Goal: Browse casually: Explore the website without a specific task or goal

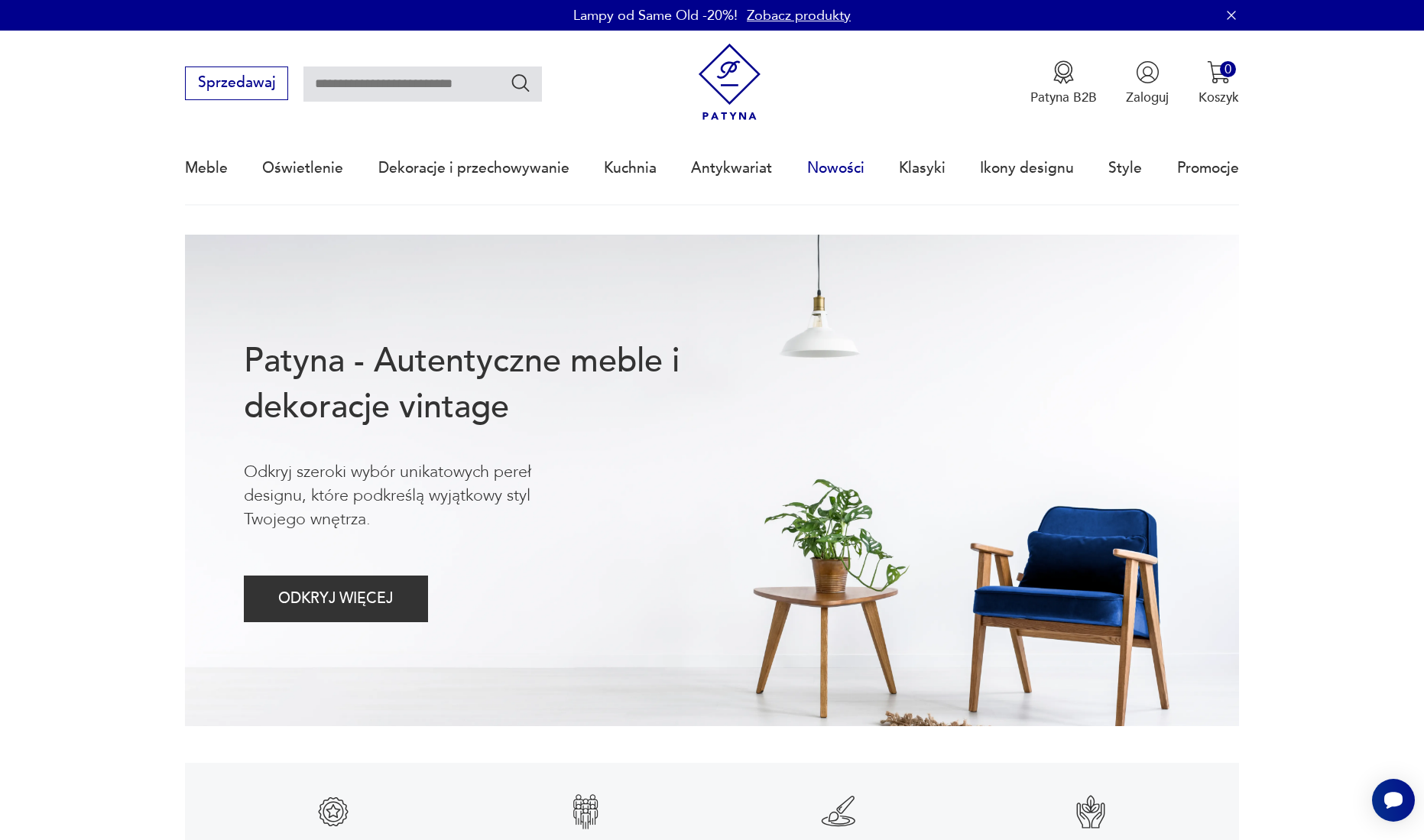
click at [831, 169] on link "Nowości" at bounding box center [836, 168] width 58 height 70
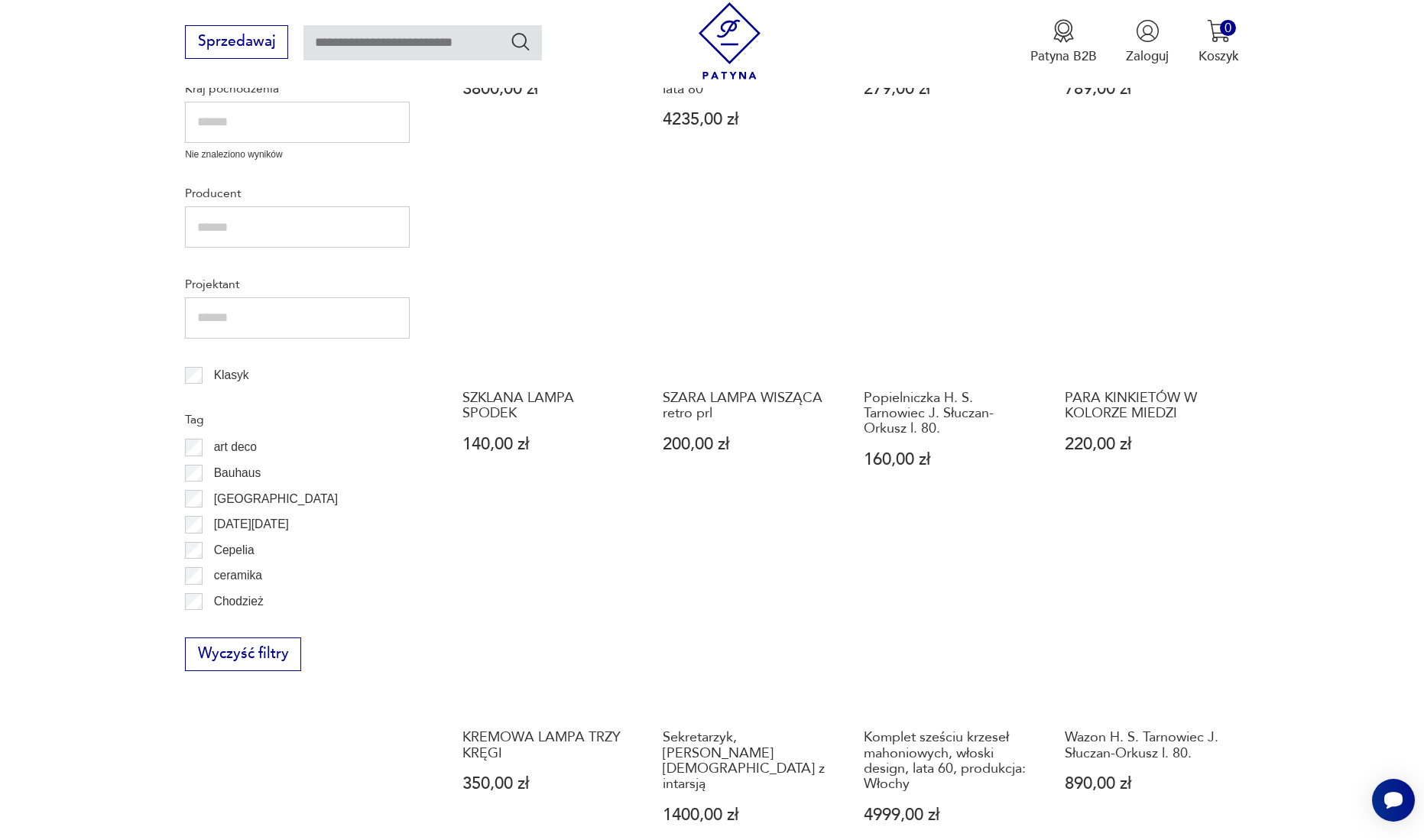
scroll to position [716, 0]
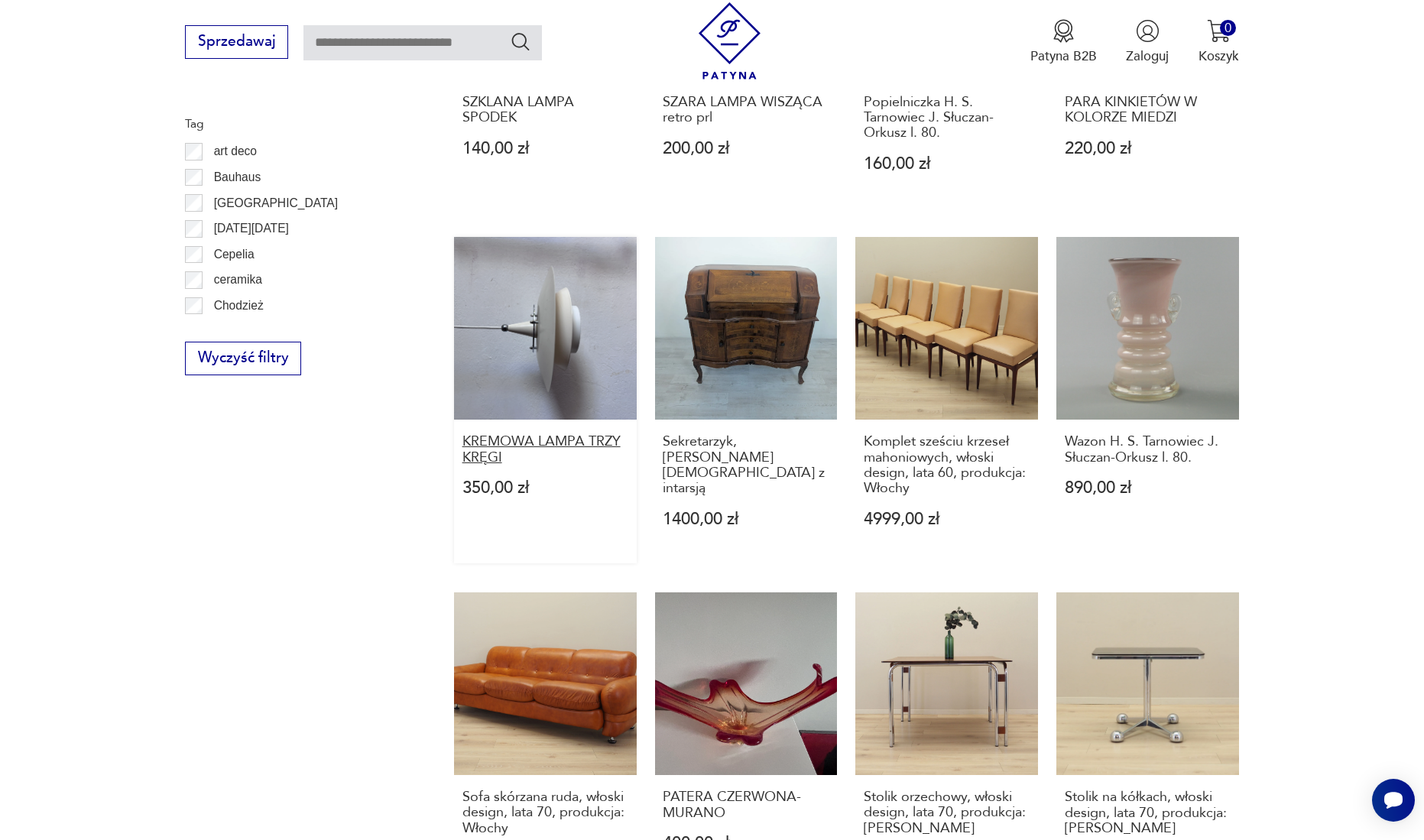
click at [525, 434] on h3 "KREMOWA LAMPA TRZY KRĘGI" at bounding box center [545, 450] width 166 height 31
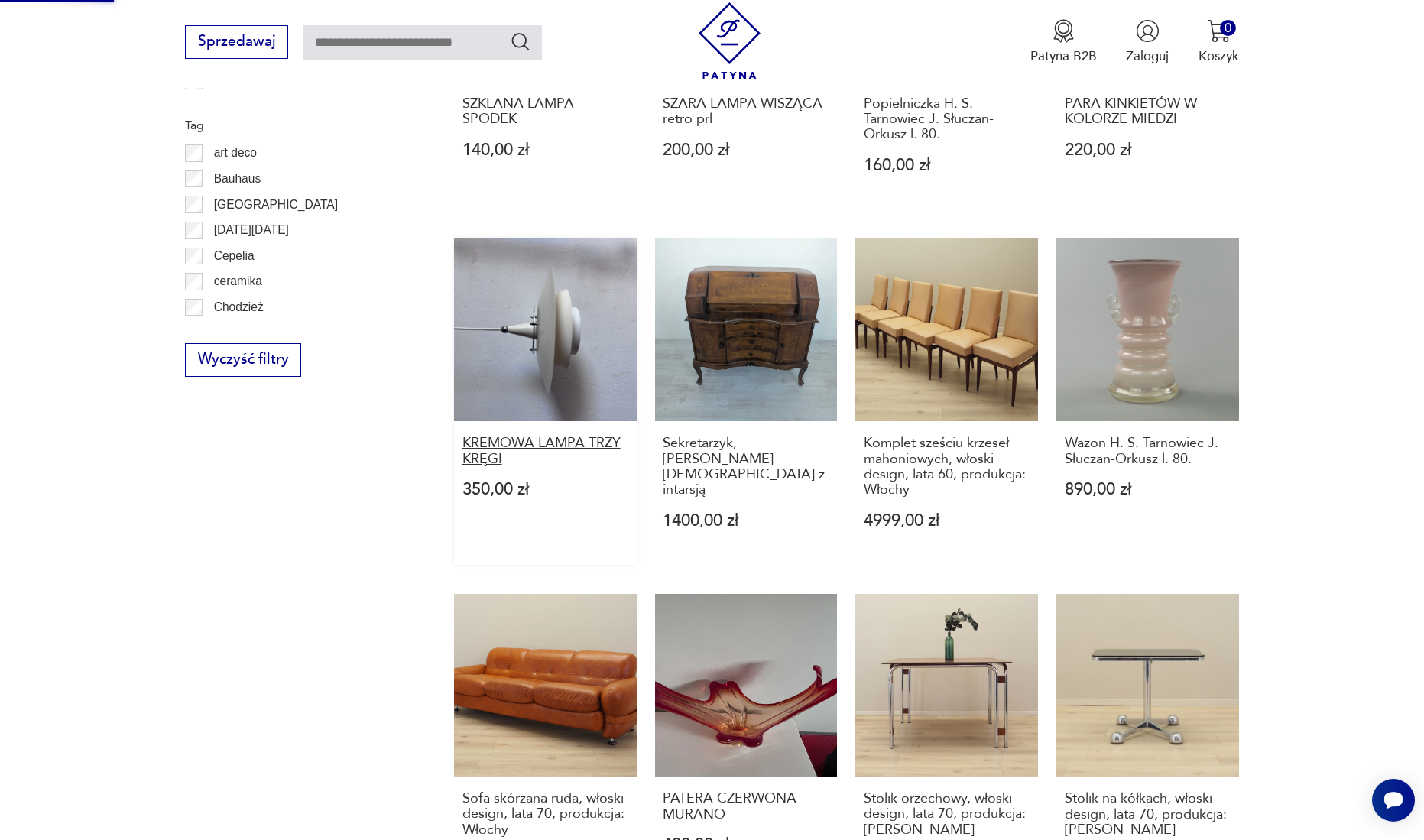
scroll to position [90, 0]
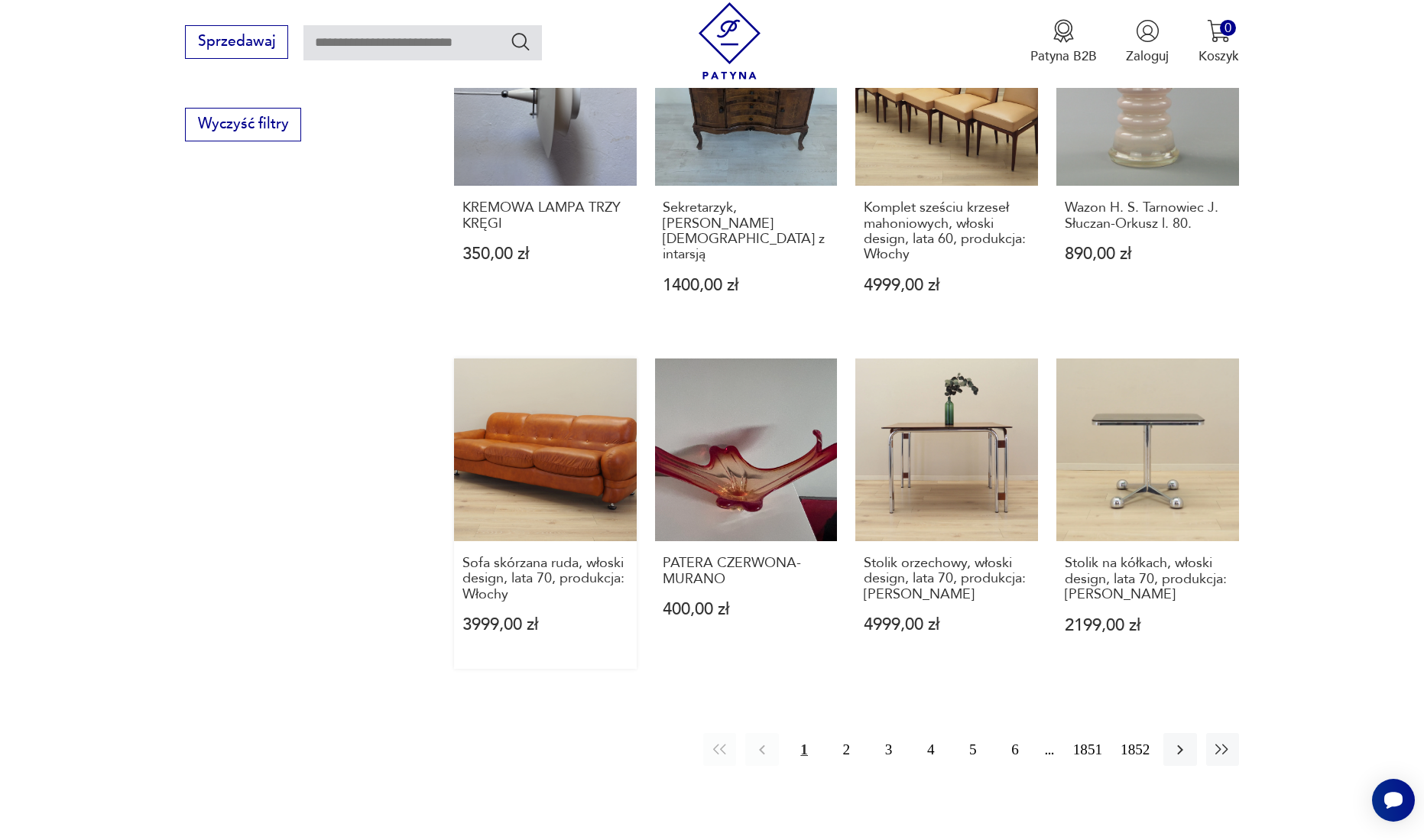
scroll to position [1327, 0]
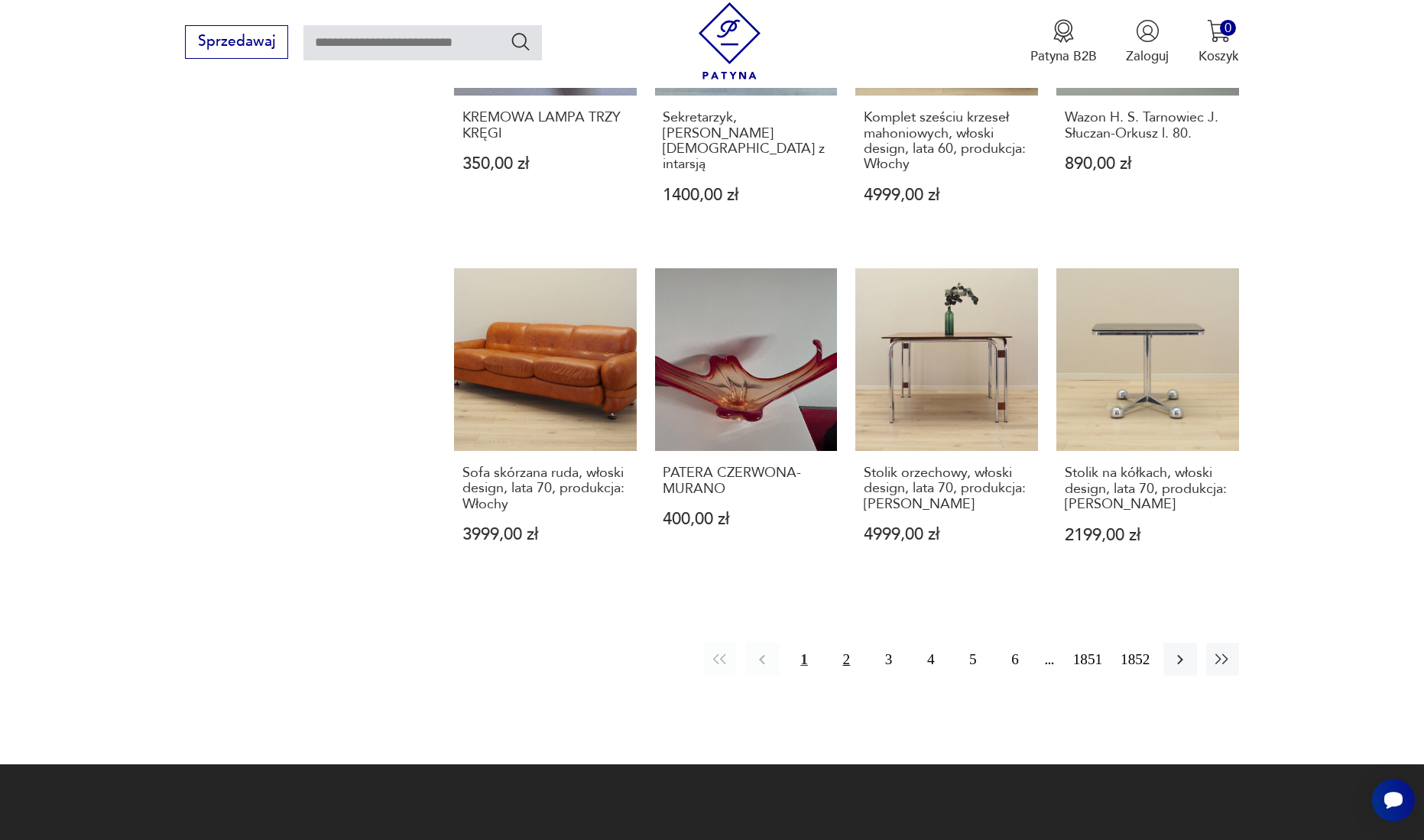
click at [845, 646] on button "2" at bounding box center [846, 659] width 33 height 33
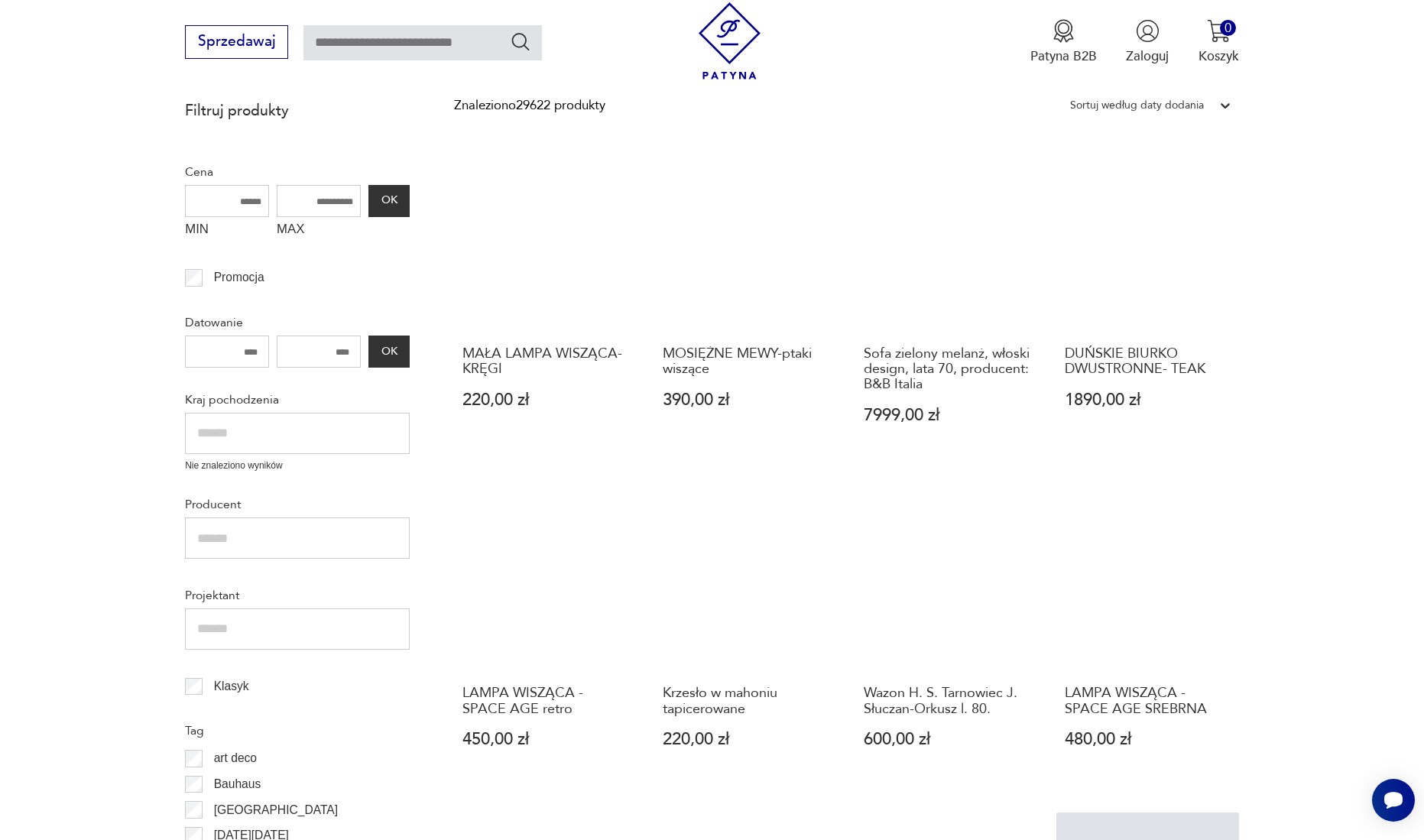
scroll to position [412, 0]
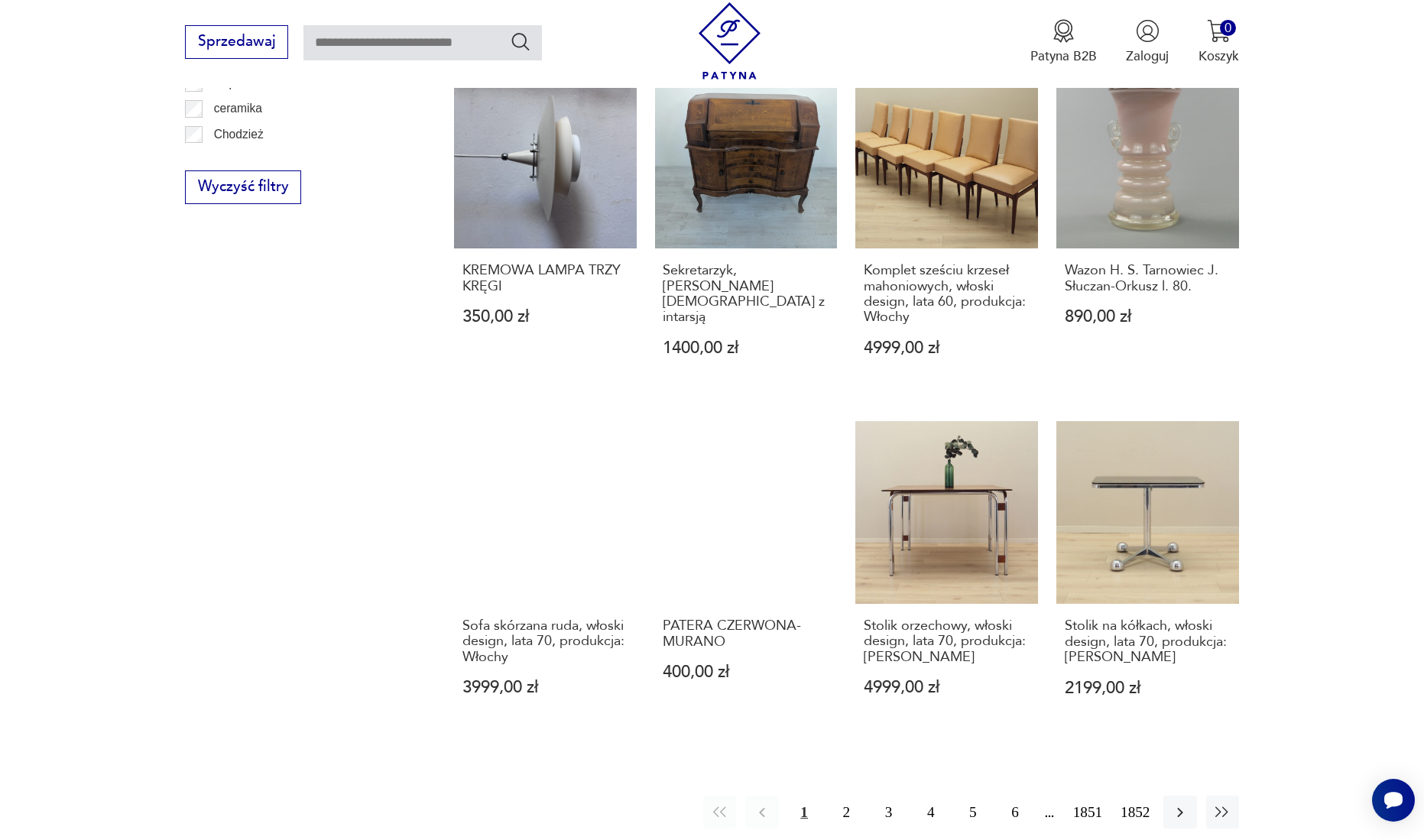
scroll to position [1480, 0]
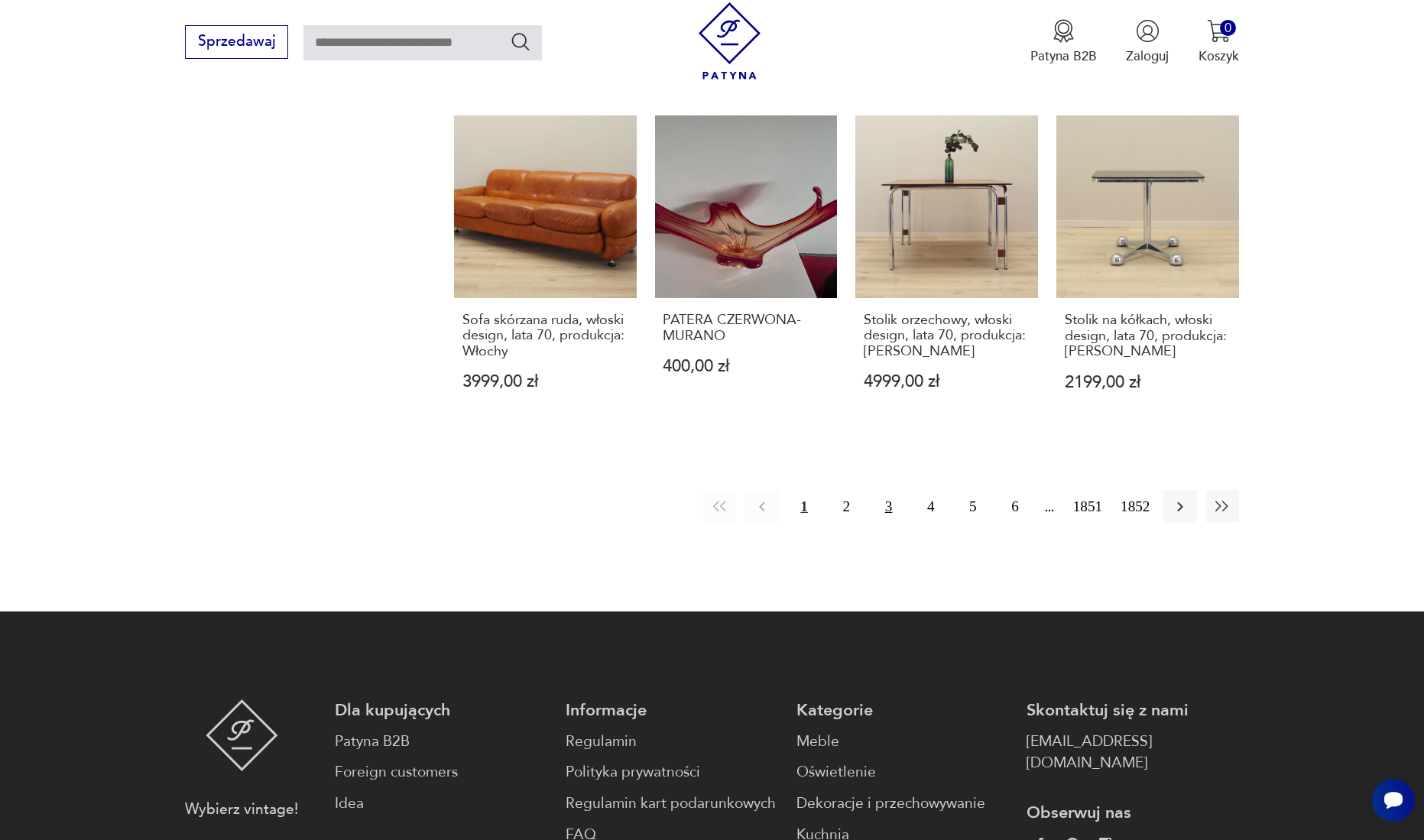
click at [889, 490] on button "3" at bounding box center [888, 506] width 33 height 33
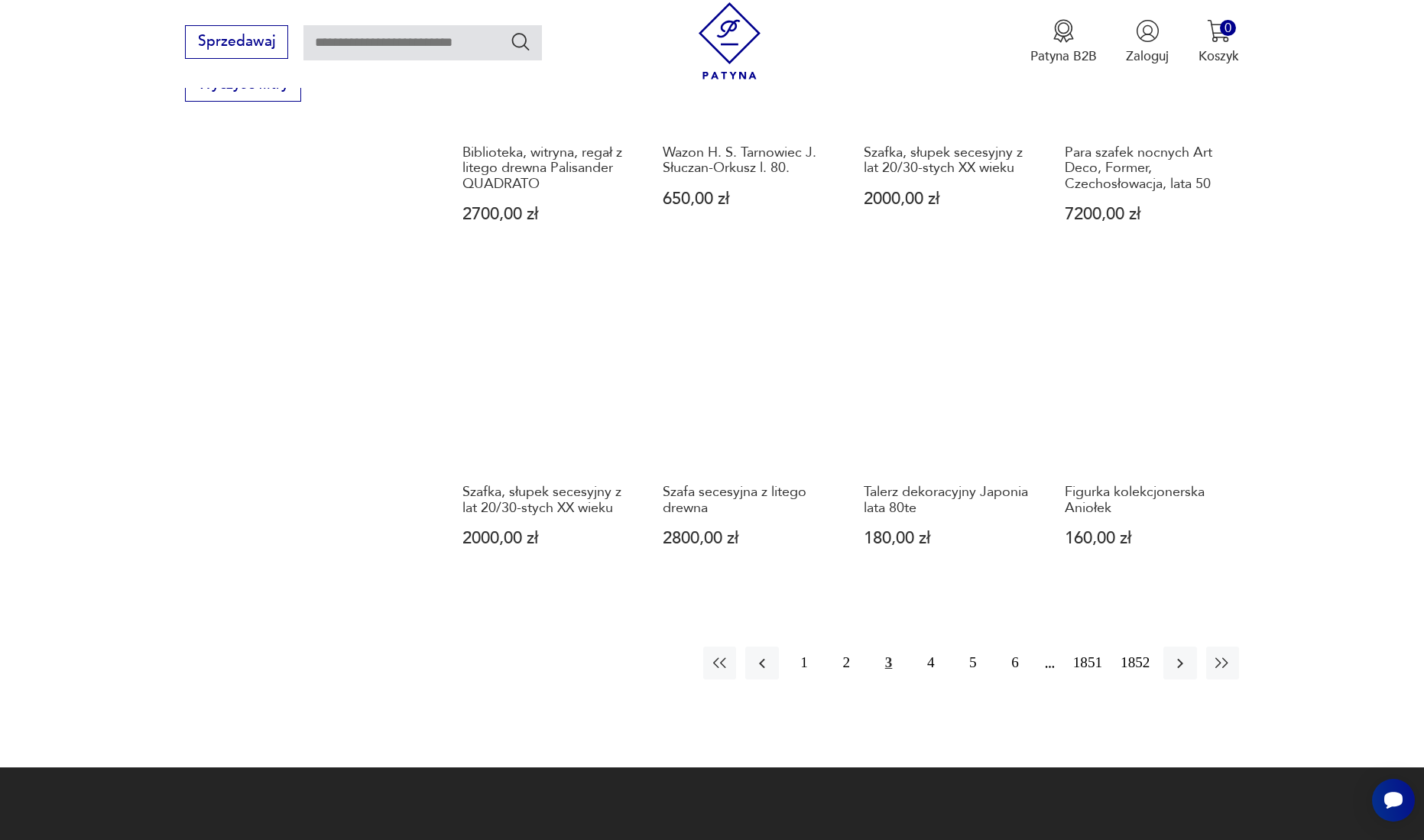
scroll to position [1329, 0]
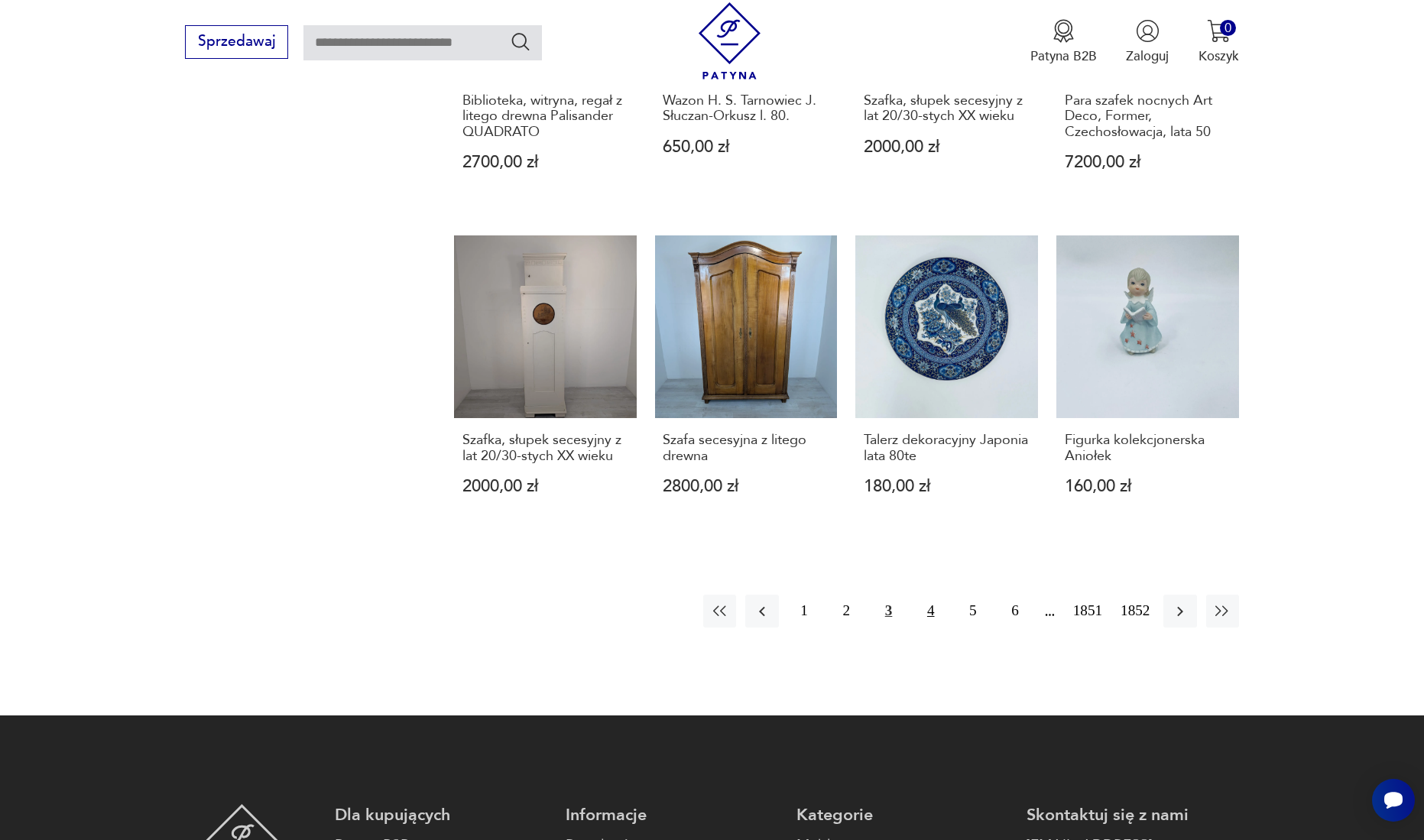
click at [930, 614] on button "4" at bounding box center [930, 611] width 33 height 33
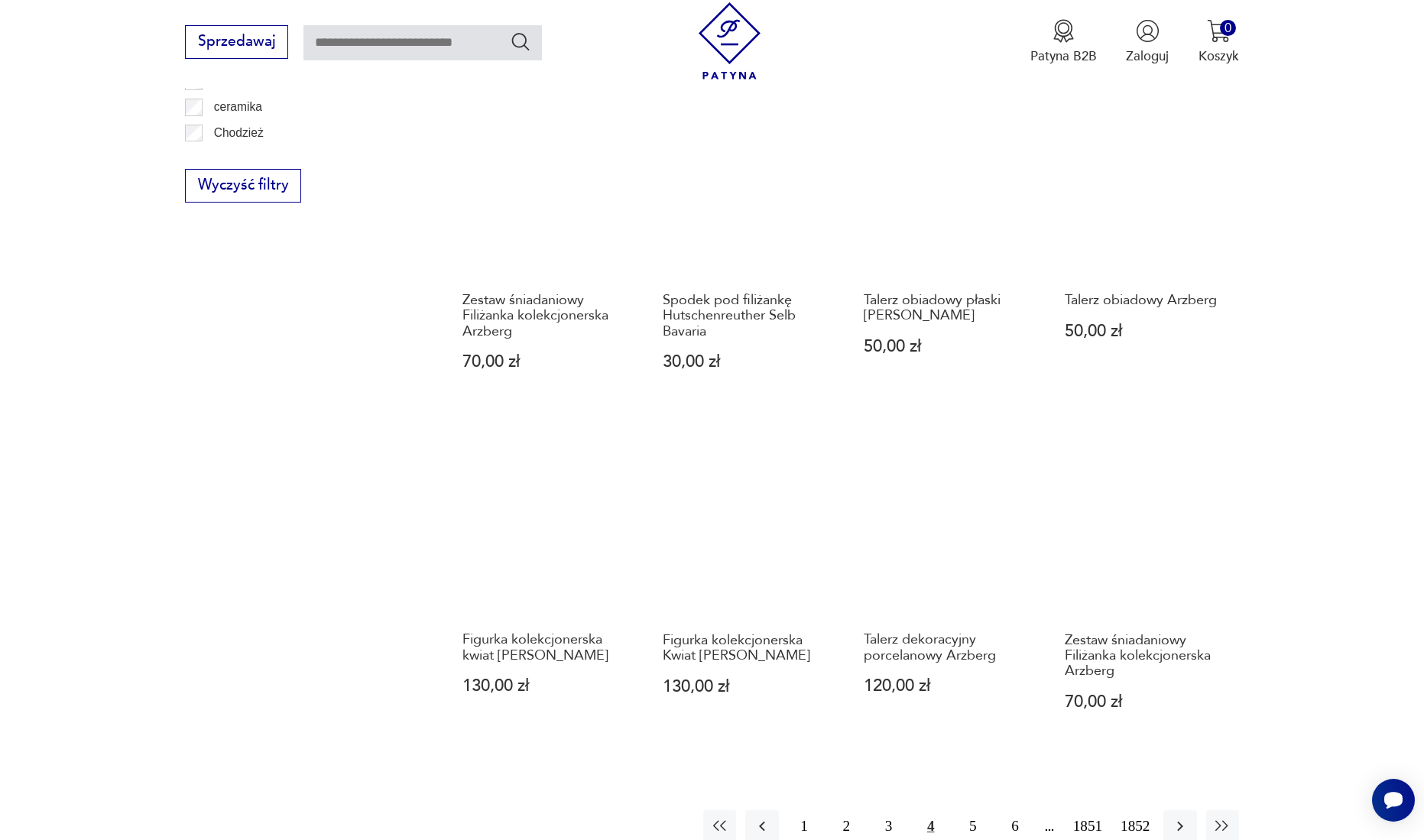
scroll to position [1482, 0]
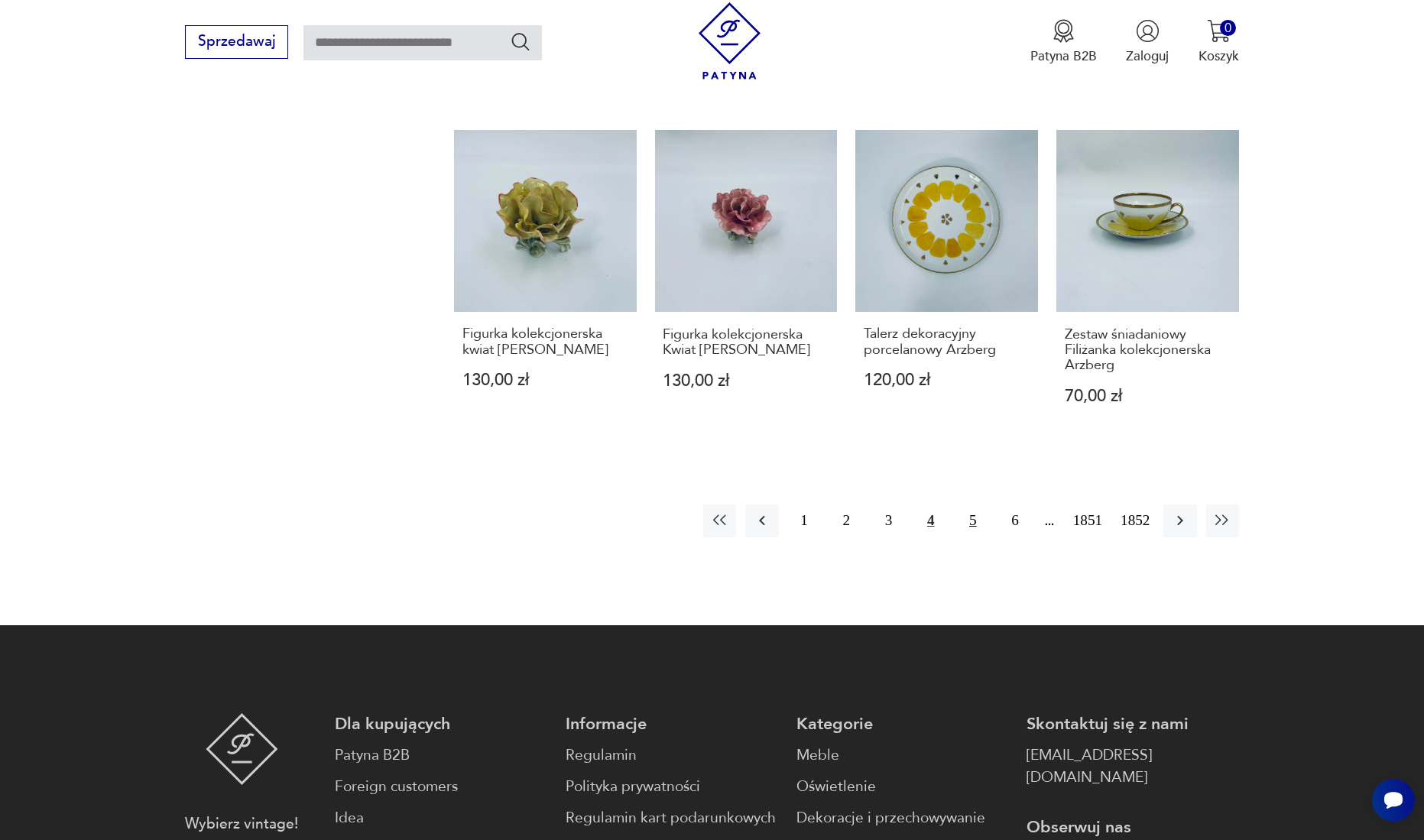
click at [970, 504] on button "5" at bounding box center [973, 521] width 33 height 33
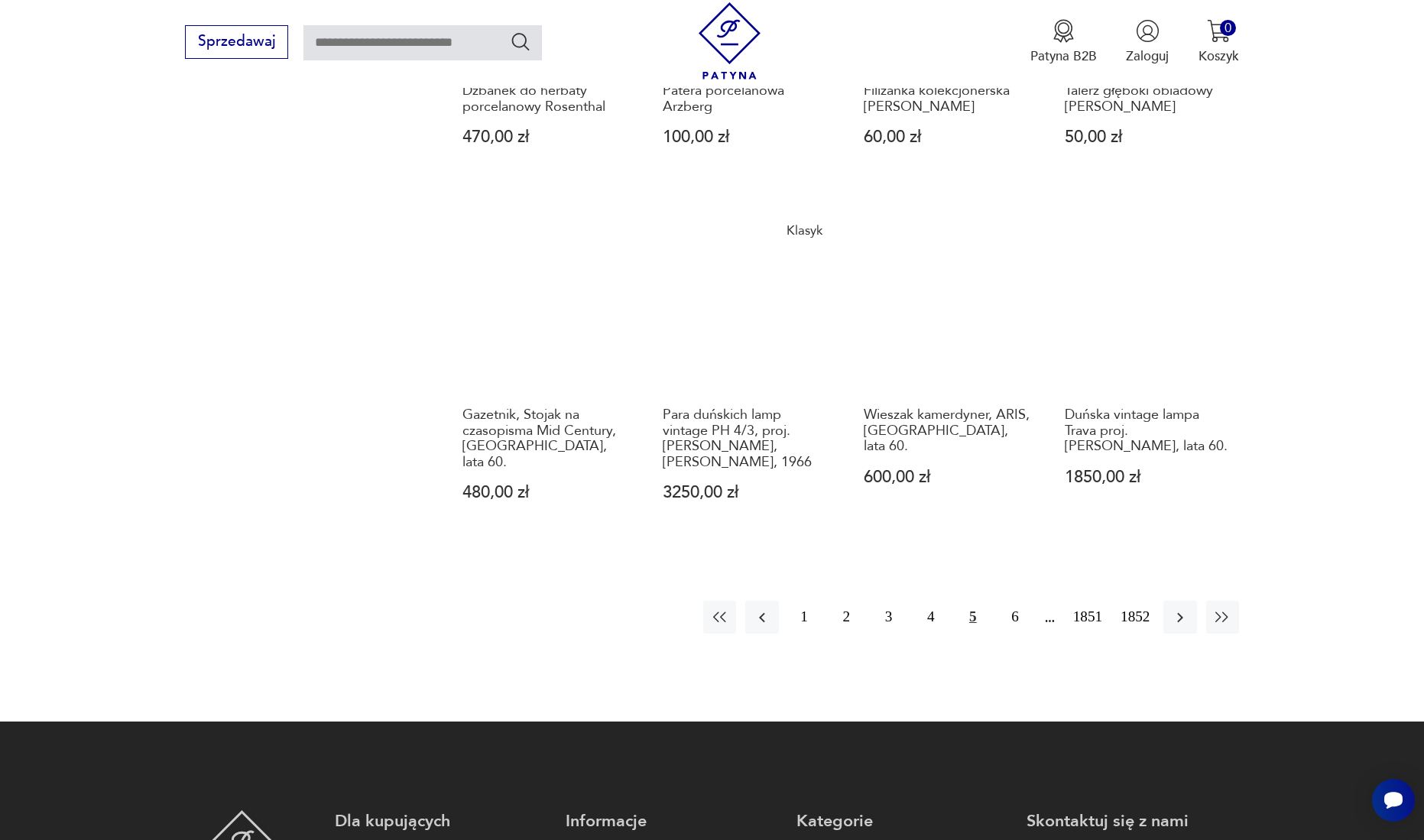
scroll to position [1329, 0]
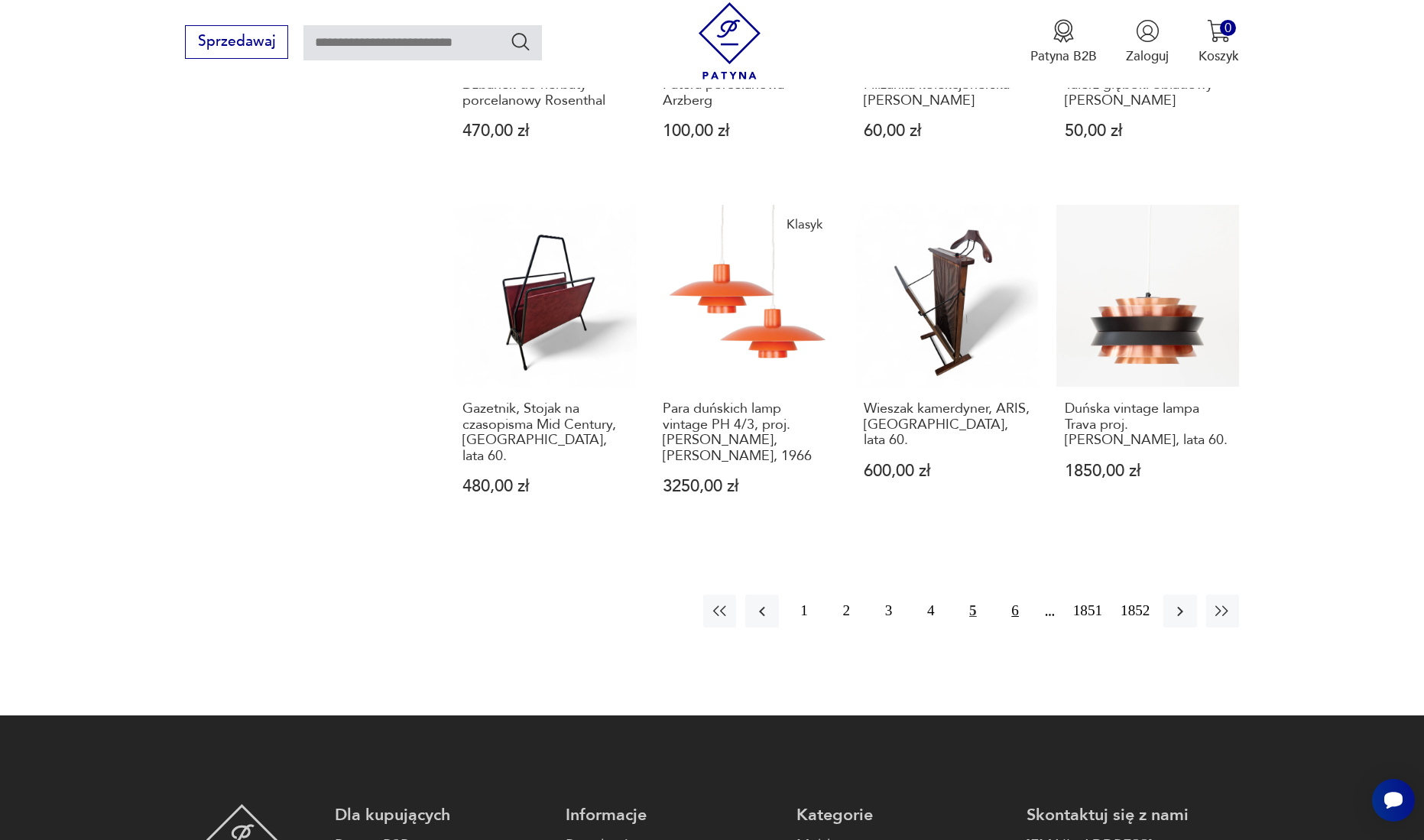
click at [1010, 607] on button "6" at bounding box center [1016, 611] width 33 height 33
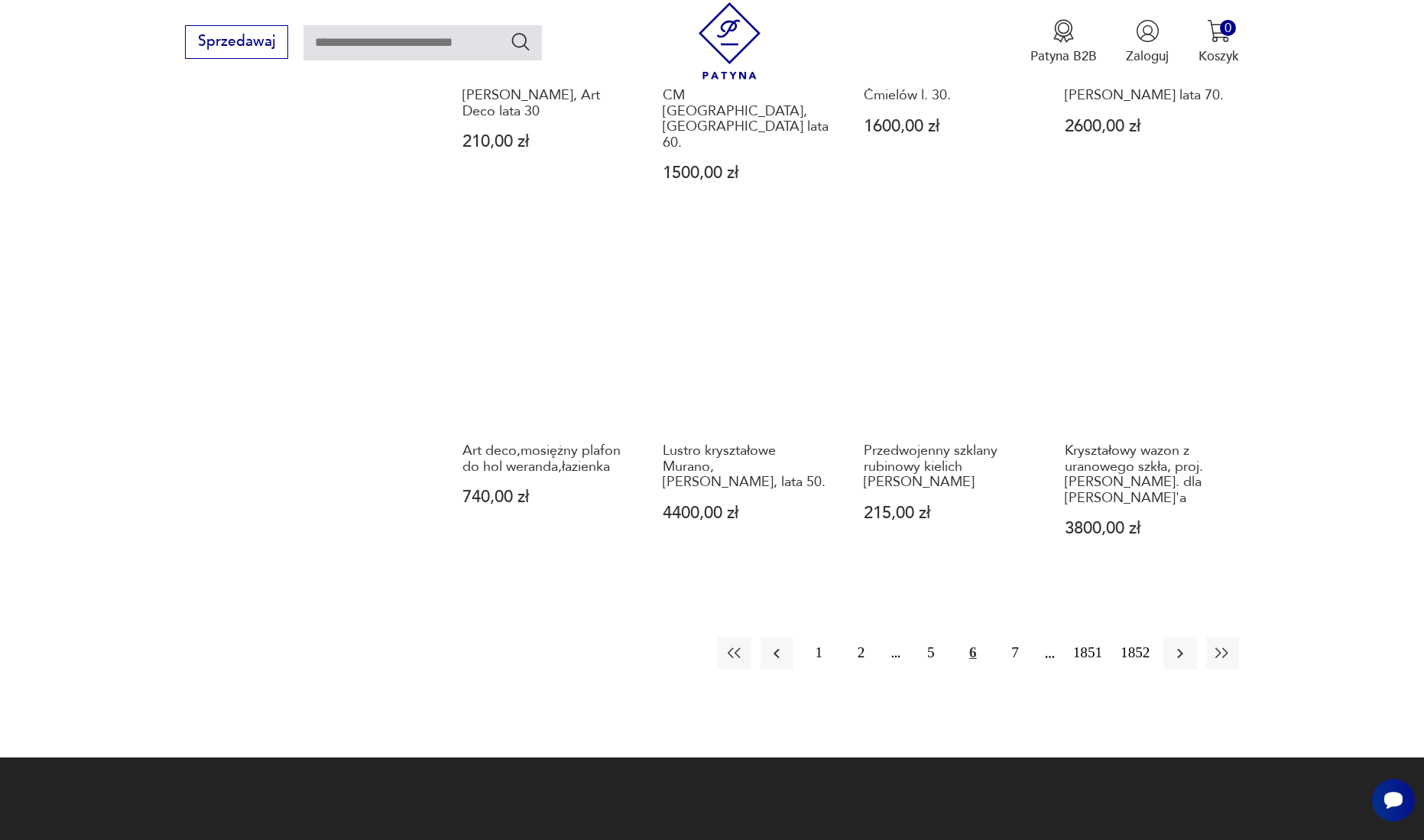
scroll to position [1406, 0]
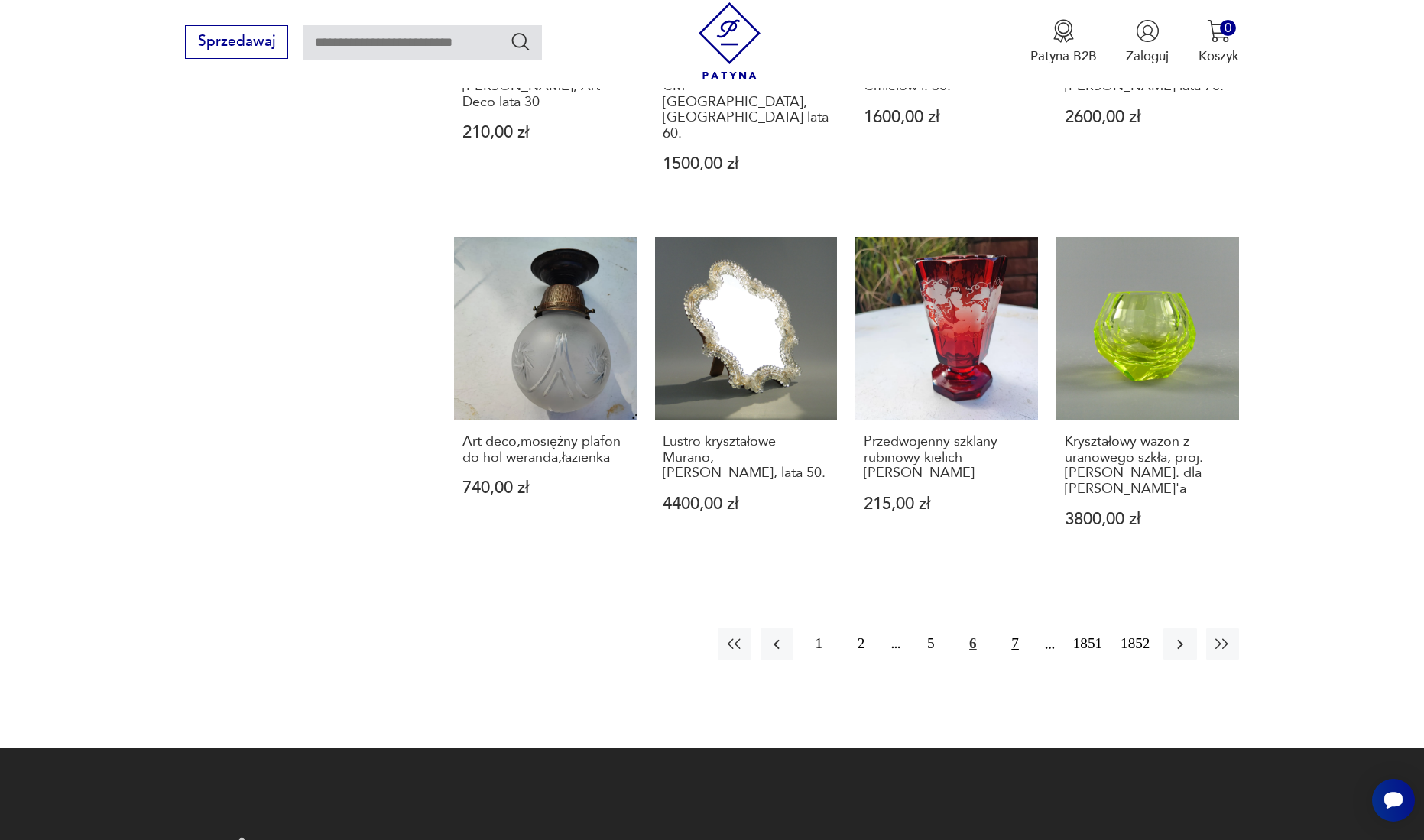
click at [1010, 628] on button "7" at bounding box center [1016, 644] width 33 height 33
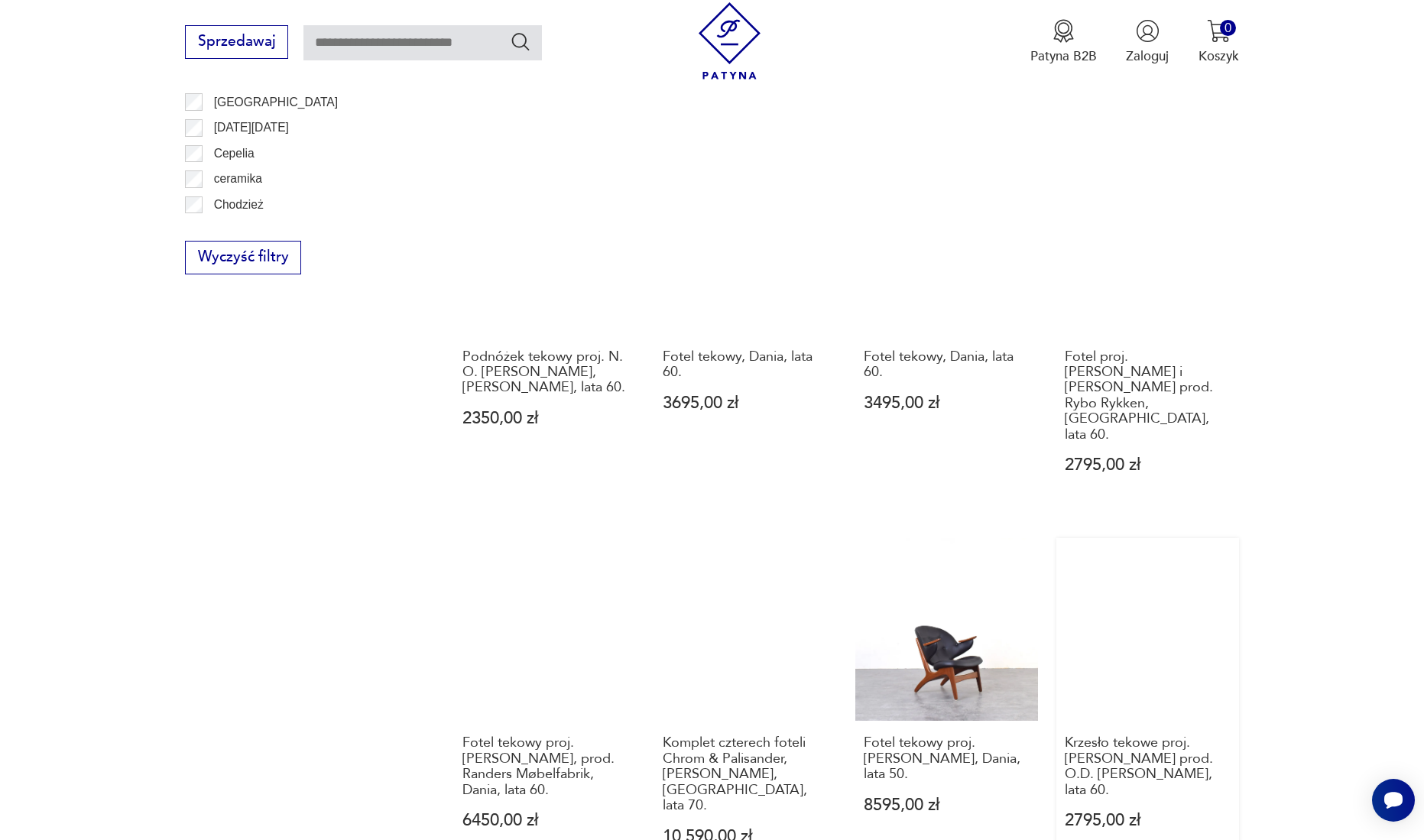
scroll to position [1329, 0]
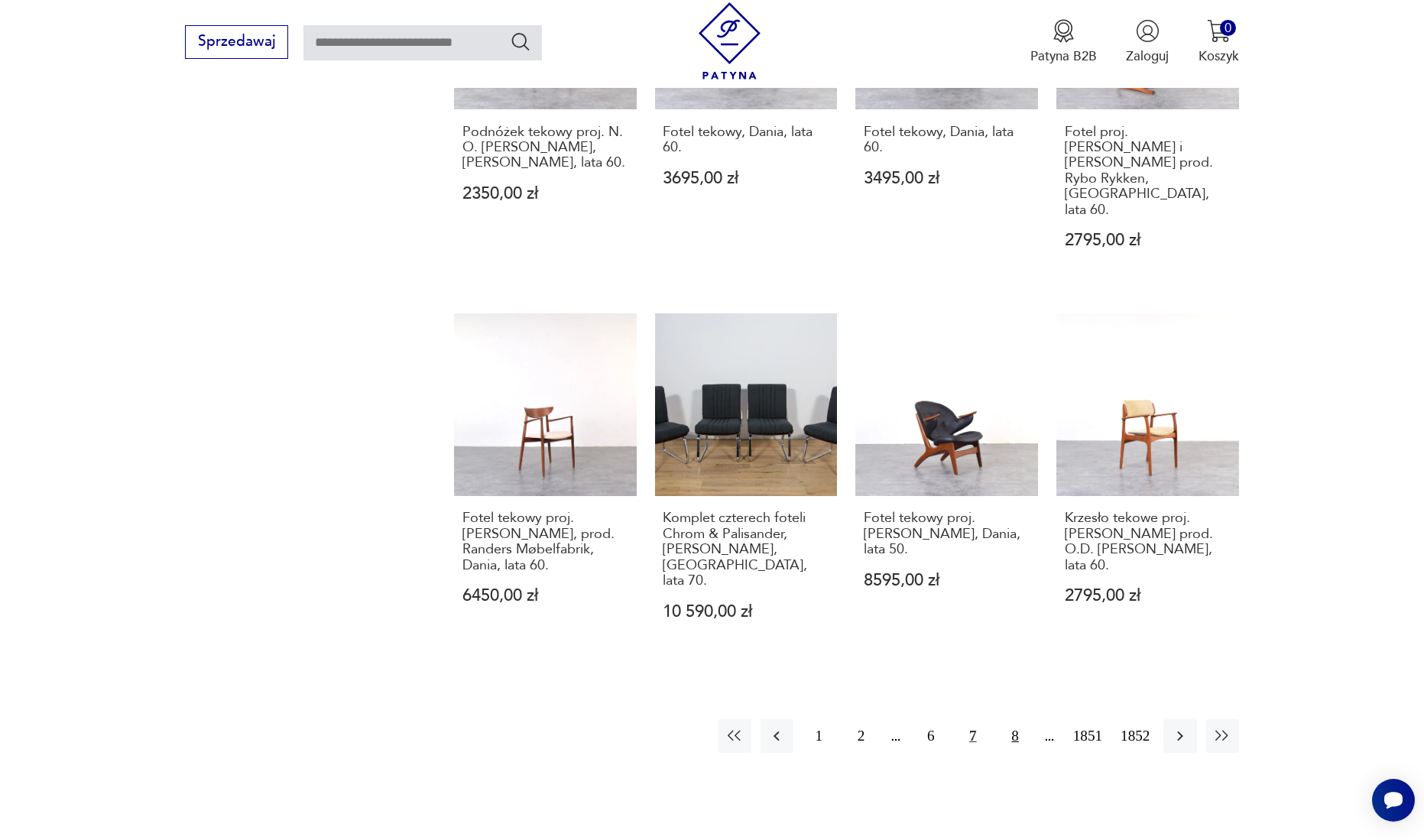
click at [1012, 719] on button "8" at bounding box center [1016, 736] width 33 height 33
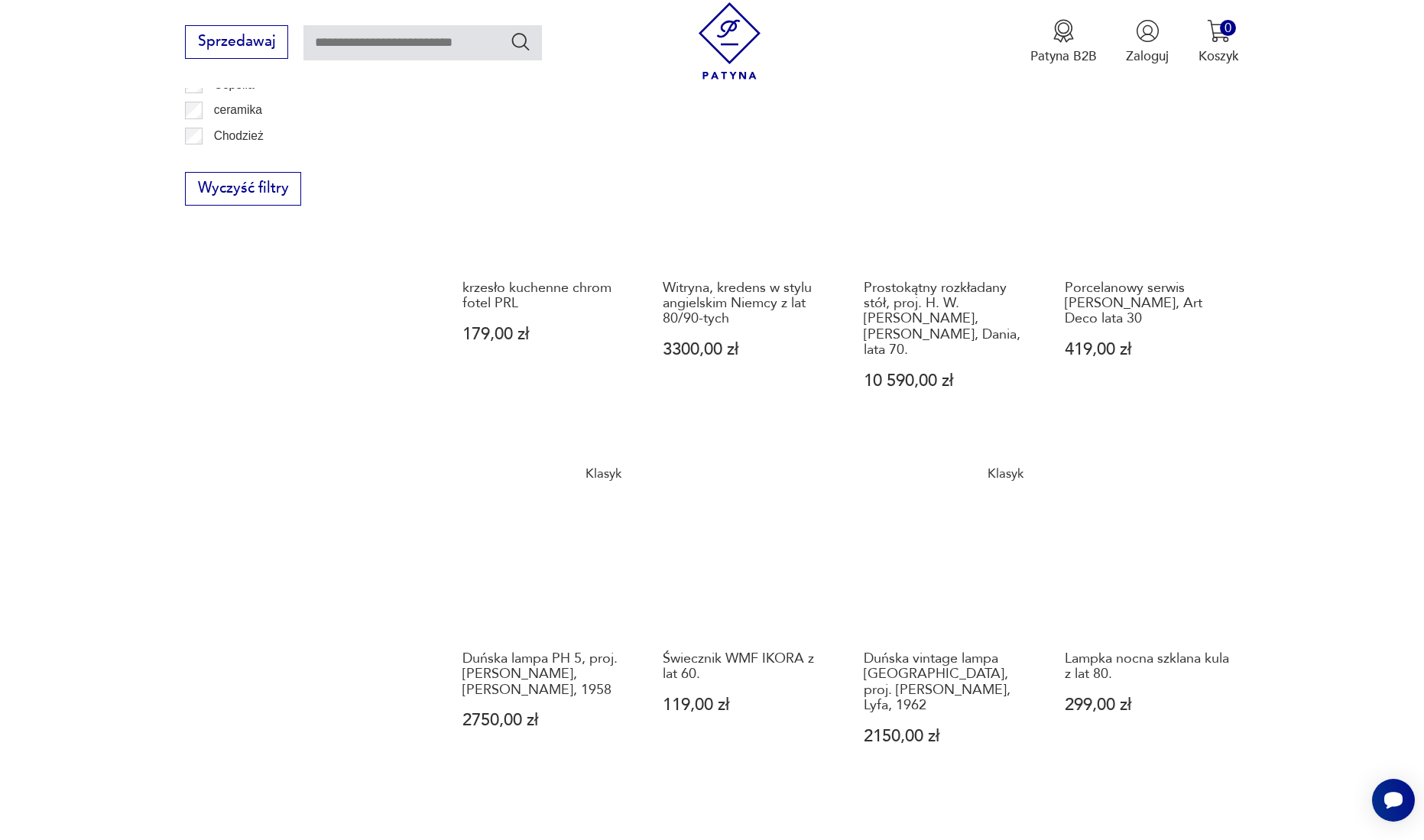
scroll to position [1482, 0]
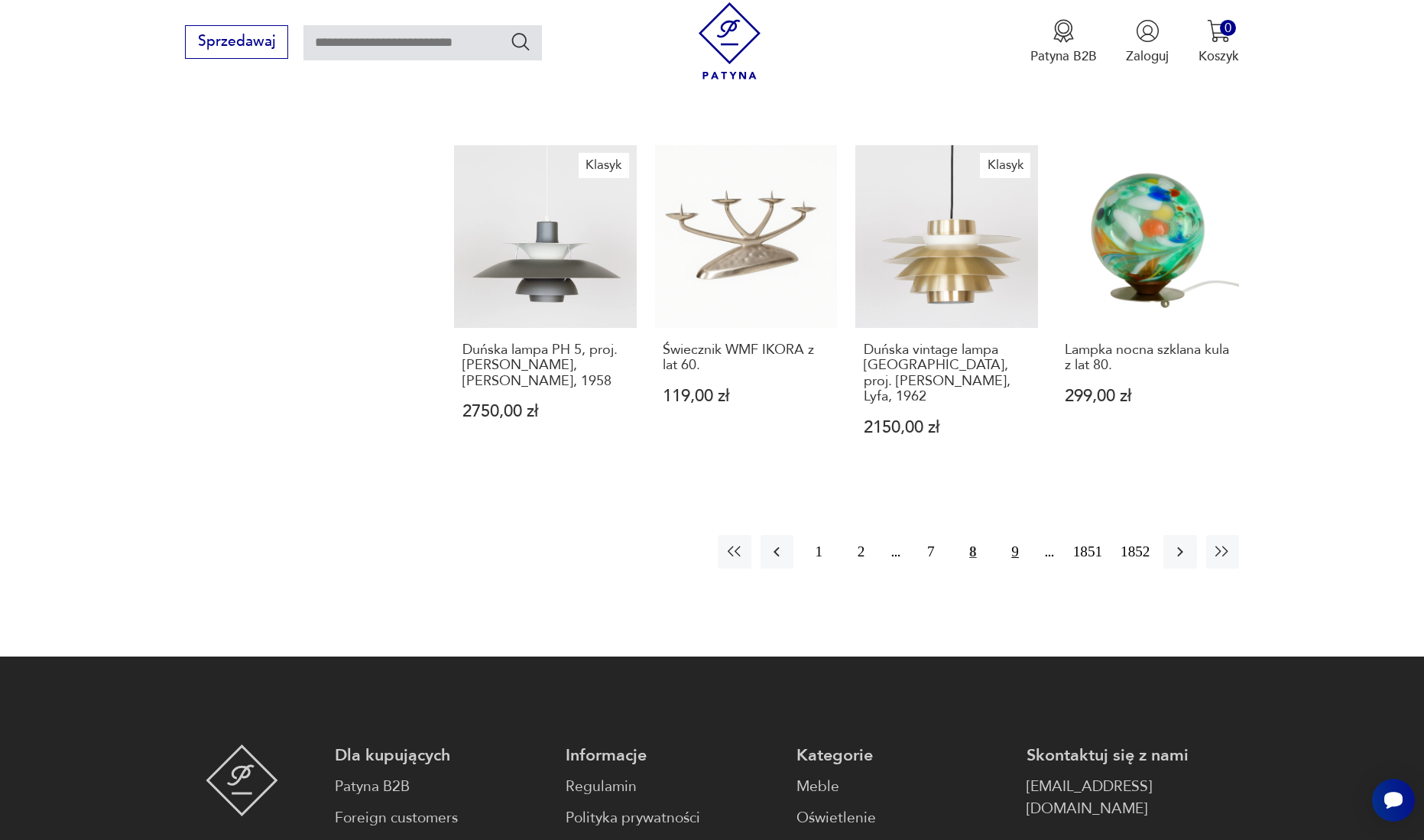
click at [1012, 535] on button "9" at bounding box center [1016, 552] width 33 height 33
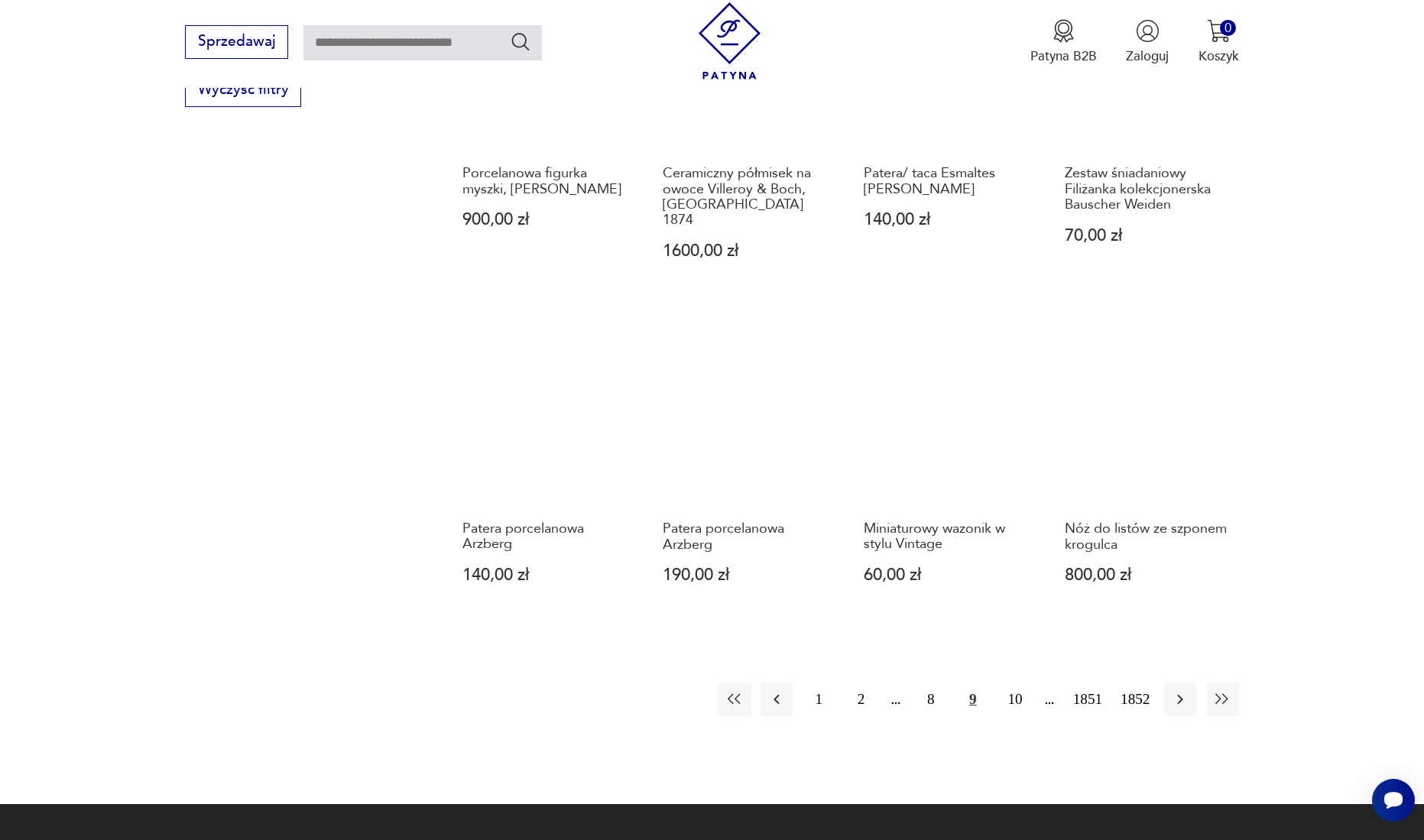
scroll to position [1482, 0]
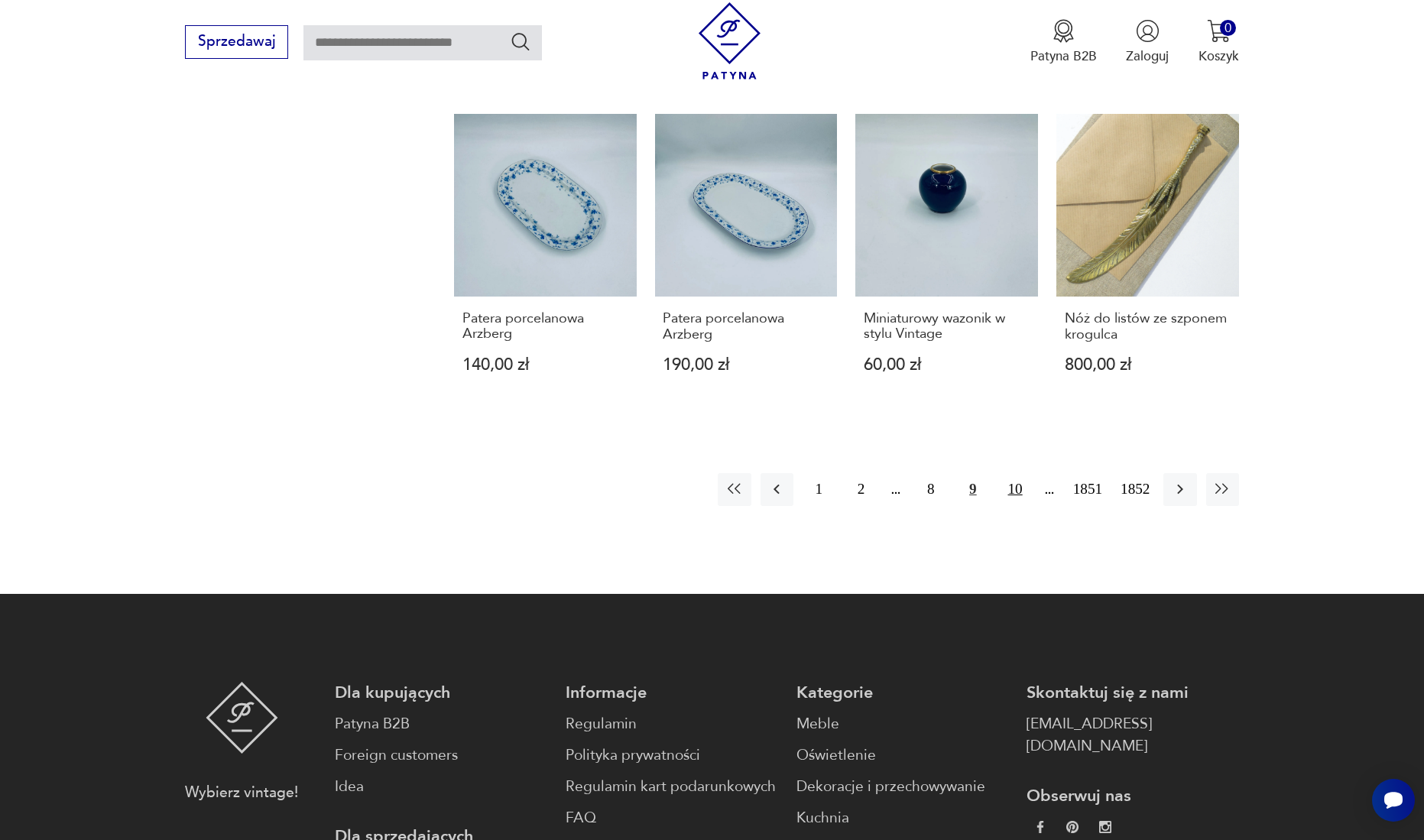
click at [1016, 473] on button "10" at bounding box center [1016, 489] width 33 height 33
